Goal: Task Accomplishment & Management: Manage account settings

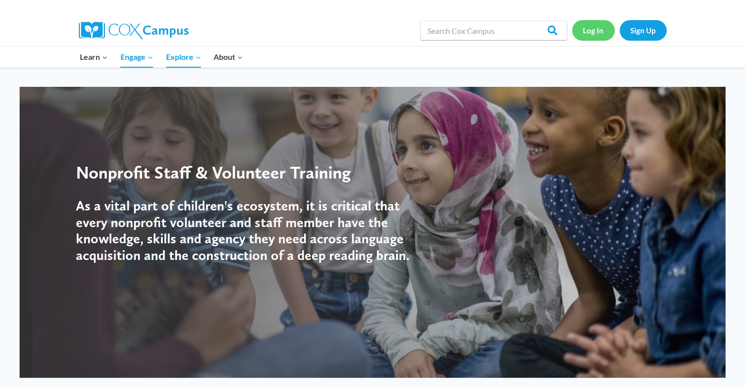
click at [590, 29] on link "Log In" at bounding box center [593, 30] width 43 height 20
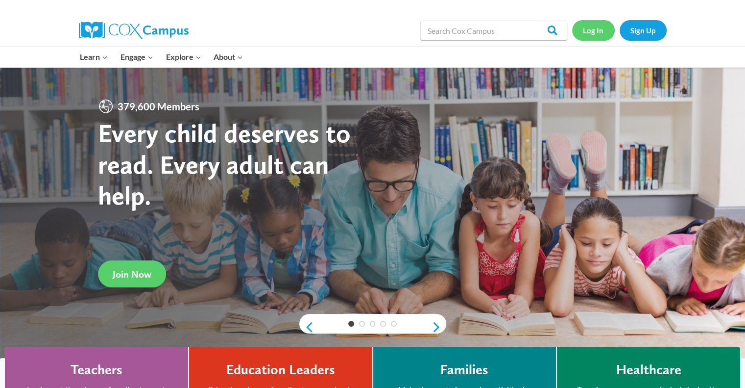
click at [598, 32] on link "Log In" at bounding box center [593, 30] width 43 height 20
click at [590, 29] on link "Log In" at bounding box center [593, 30] width 43 height 20
click at [586, 29] on link "Log In" at bounding box center [593, 30] width 43 height 20
